Goal: Complete application form

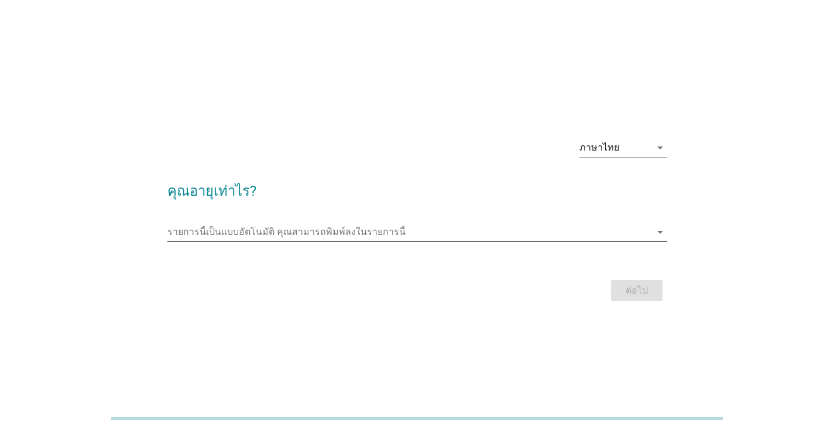
click at [454, 236] on input "รายการนี้เป็นแบบอัตโนมัติ คุณสามารถพิมพ์ลงในรายการนี้" at bounding box center [408, 231] width 483 height 19
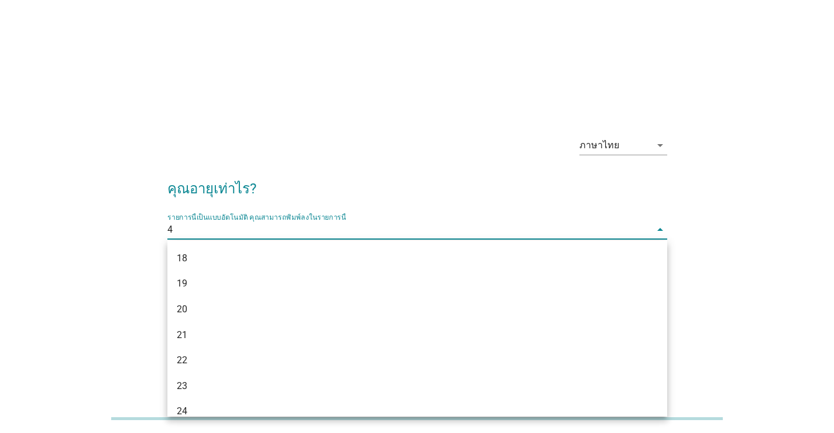
type input "45"
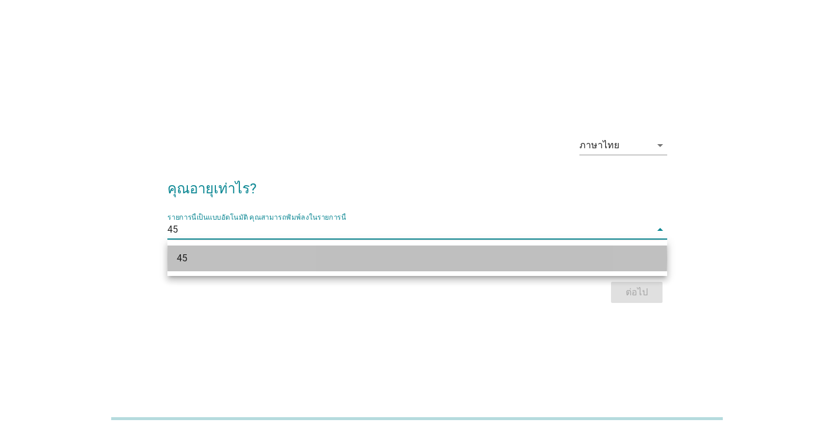
click at [443, 260] on div "45" at bounding box center [397, 258] width 441 height 14
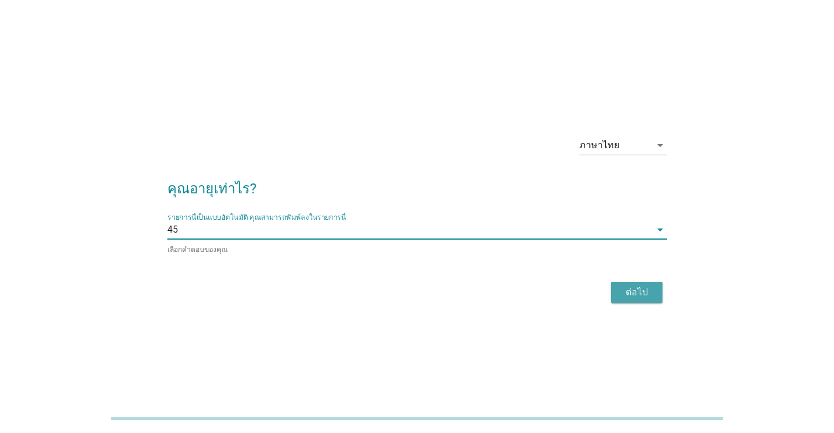
click at [642, 299] on button "ต่อไป" at bounding box center [637, 292] width 52 height 21
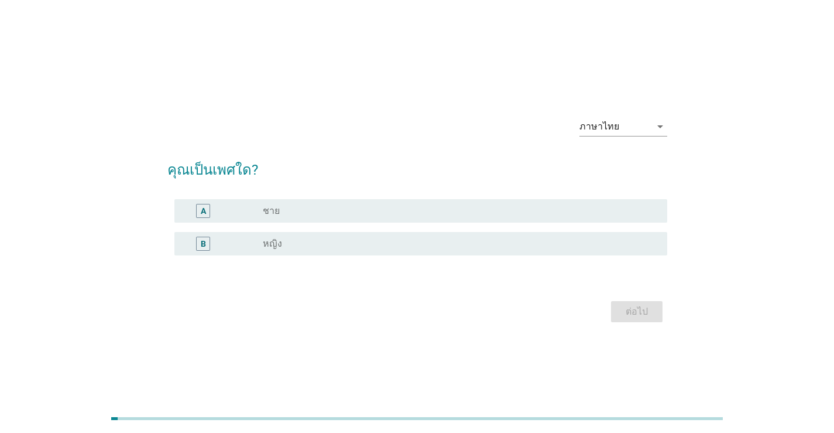
click at [564, 251] on div "B radio_button_unchecked หญิง" at bounding box center [420, 243] width 493 height 23
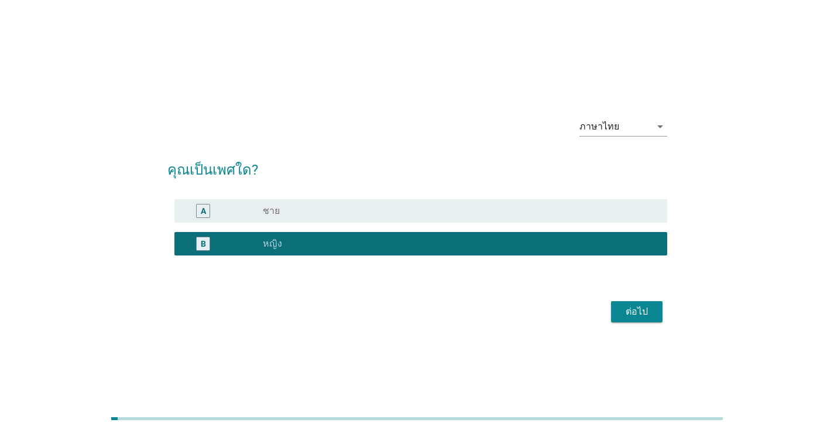
click at [645, 311] on div "ต่อไป" at bounding box center [636, 311] width 33 height 14
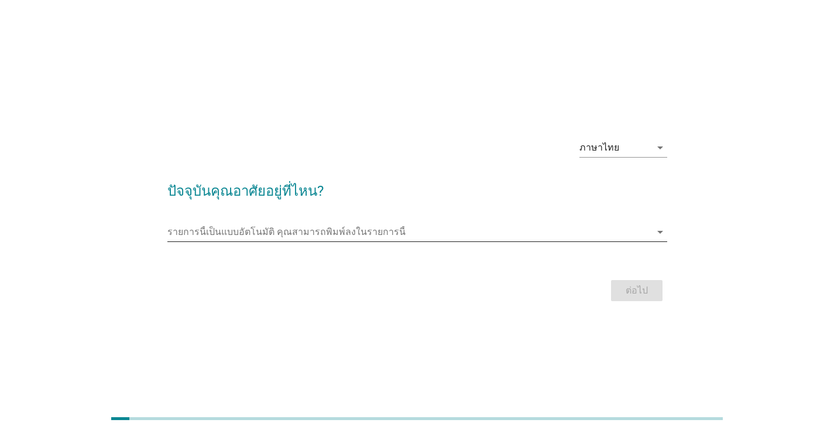
click at [340, 229] on input "รายการนี้เป็นแบบอัตโนมัติ คุณสามารถพิมพ์ลงในรายการนี้" at bounding box center [408, 231] width 483 height 19
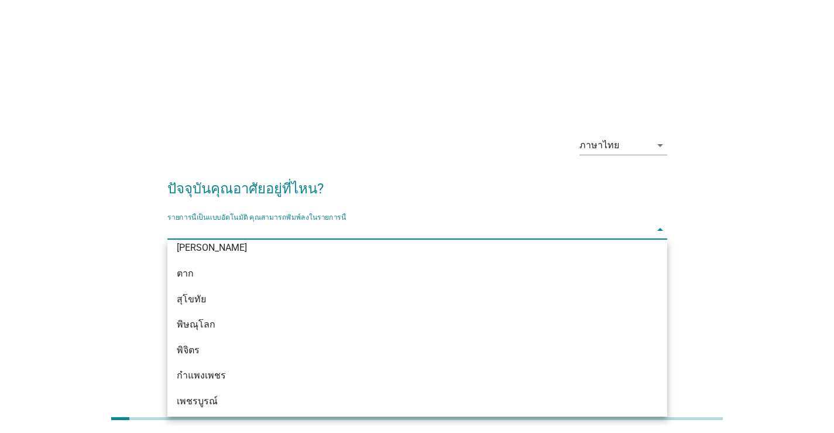
scroll to position [761, 0]
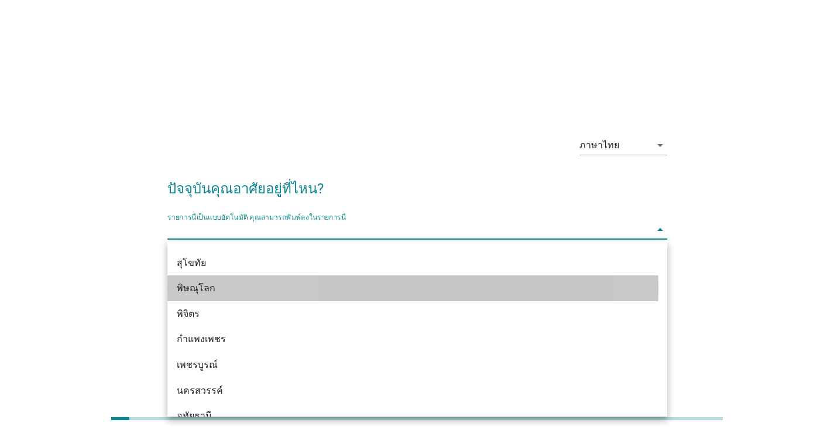
click at [347, 292] on div "พิษณุโลก" at bounding box center [397, 288] width 441 height 14
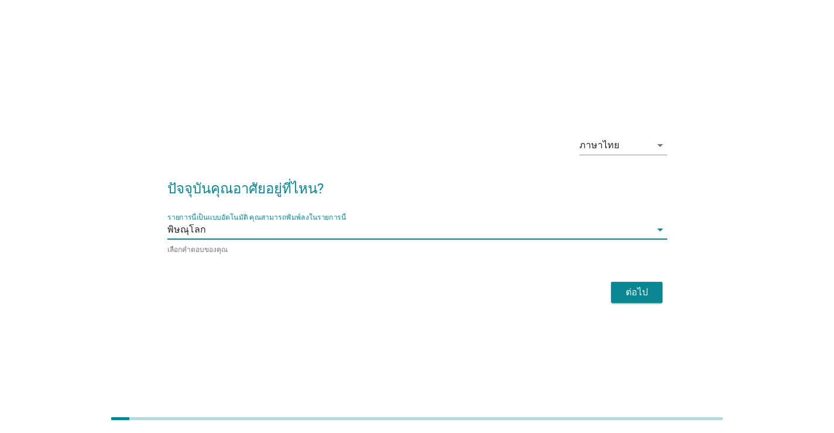
click at [644, 303] on div "ต่อไป" at bounding box center [417, 292] width 500 height 28
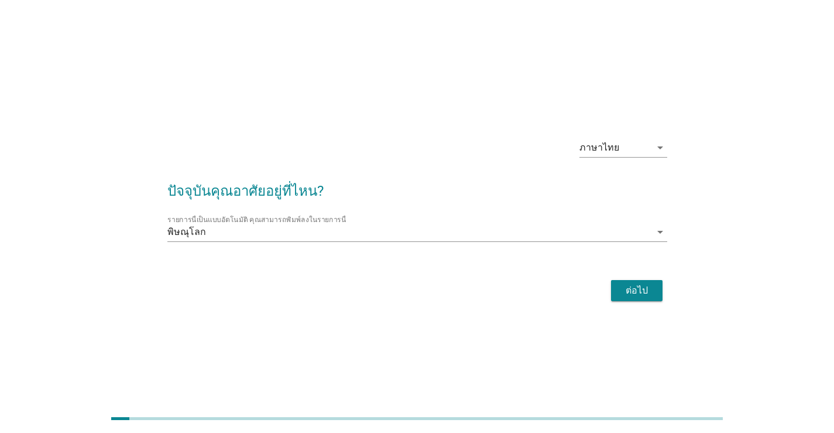
click at [644, 297] on div "ต่อไป" at bounding box center [636, 290] width 33 height 14
